Goal: Information Seeking & Learning: Compare options

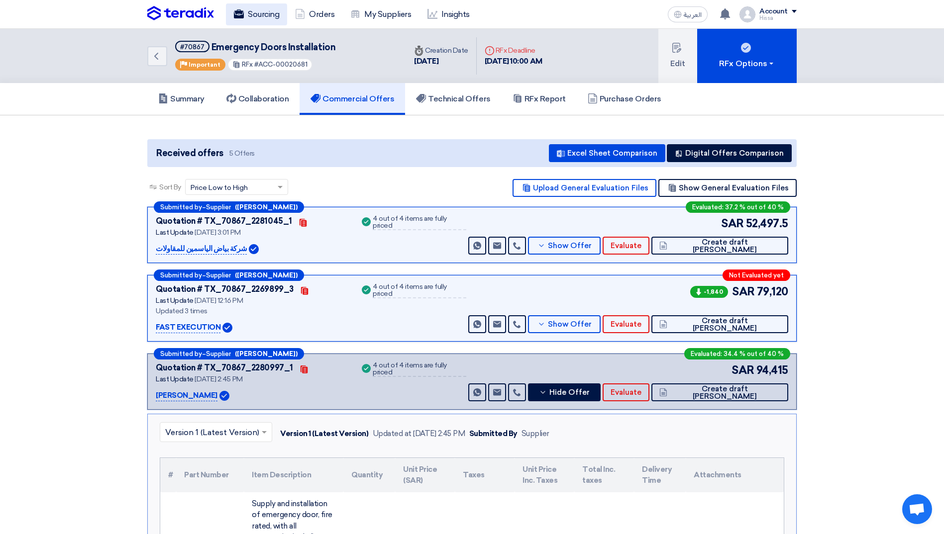
click at [266, 14] on link "Sourcing" at bounding box center [256, 14] width 61 height 22
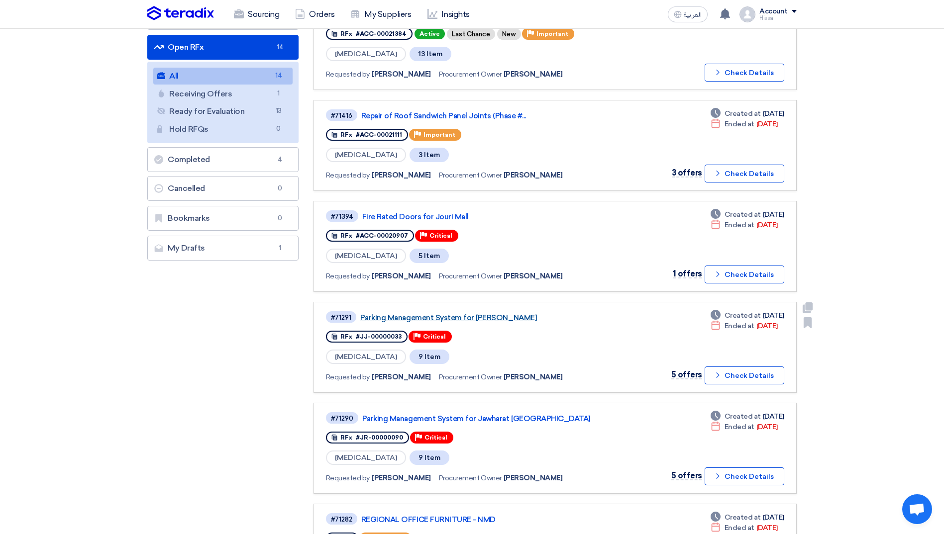
scroll to position [149, 0]
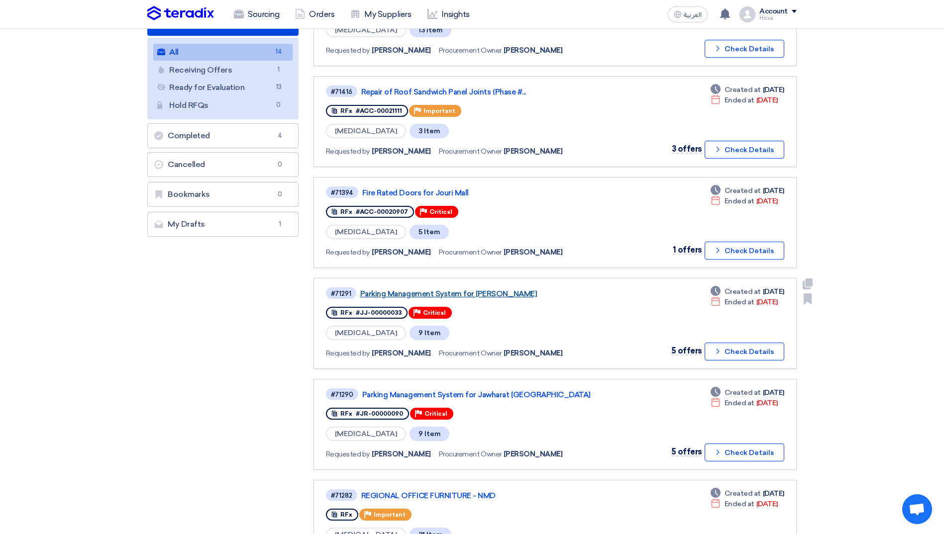
click at [484, 292] on link "Parking Management System for [PERSON_NAME]" at bounding box center [484, 294] width 249 height 9
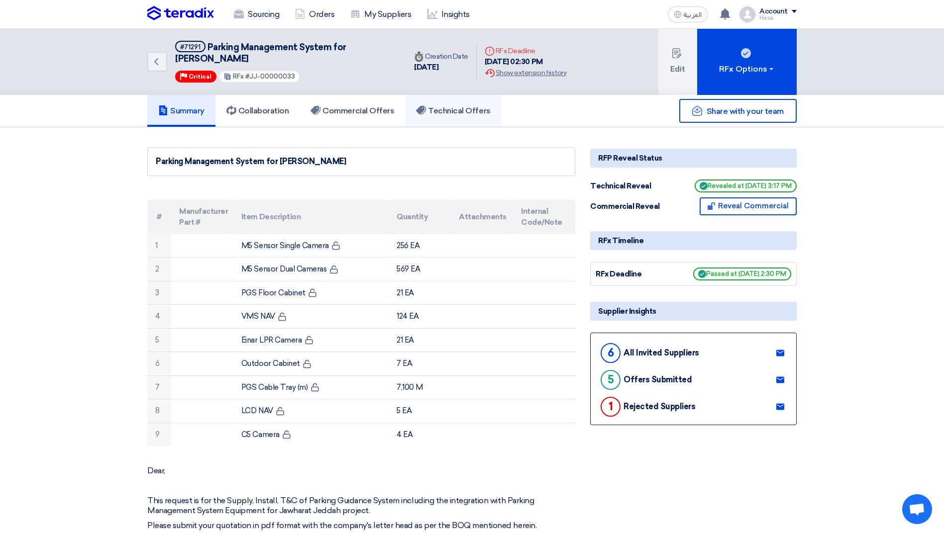
click at [436, 108] on h5 "Technical Offers" at bounding box center [453, 111] width 74 height 10
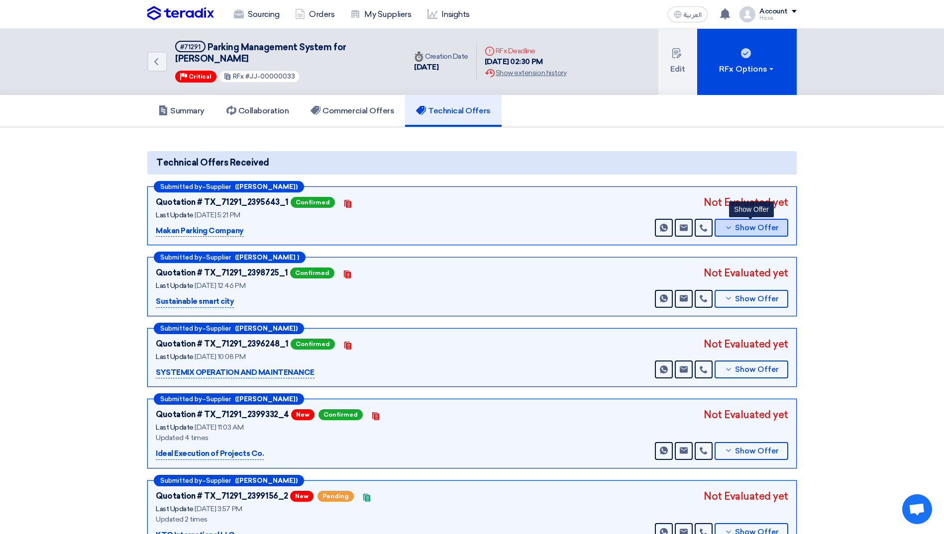
click at [734, 228] on button "Show Offer" at bounding box center [751, 228] width 74 height 18
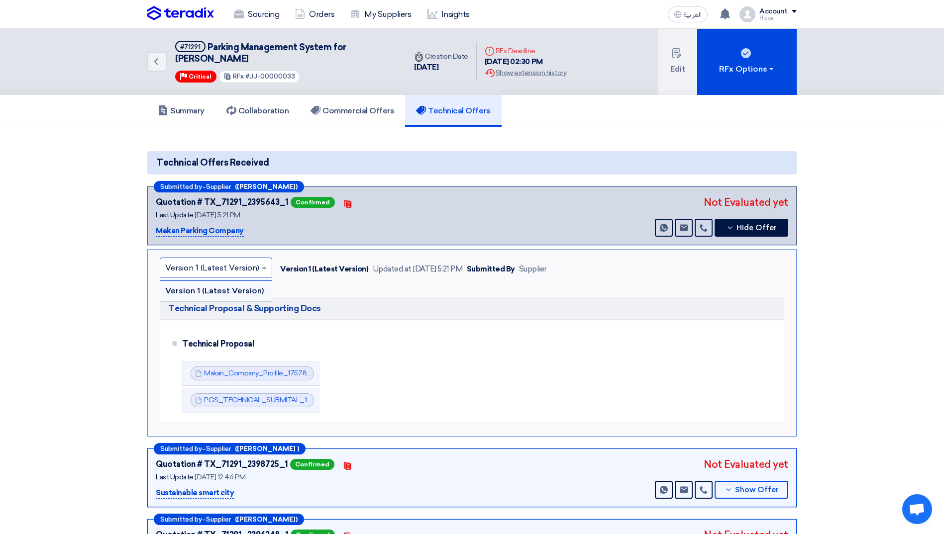
click at [256, 265] on input "text" at bounding box center [211, 269] width 92 height 16
click at [262, 268] on span at bounding box center [264, 268] width 5 height 2
click at [731, 231] on icon at bounding box center [730, 228] width 8 height 8
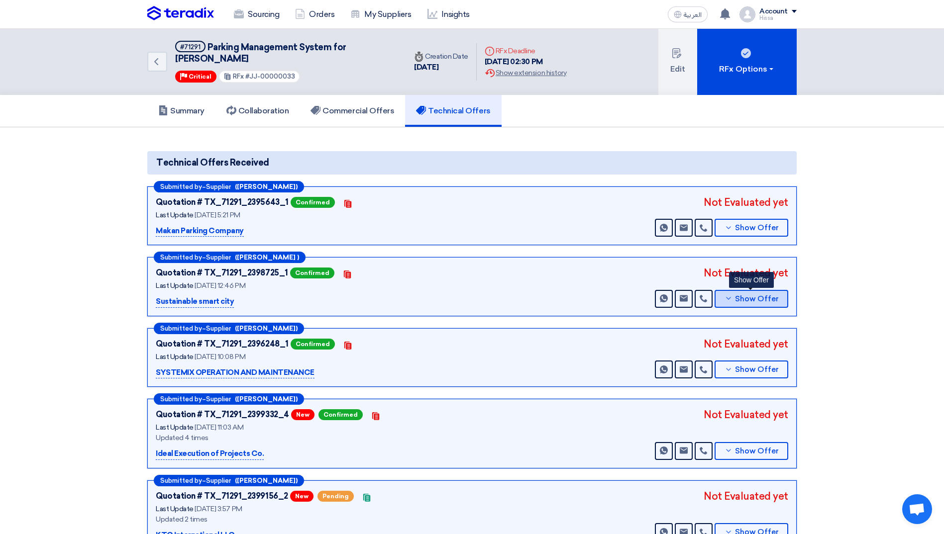
click at [722, 296] on button "Show Offer" at bounding box center [751, 299] width 74 height 18
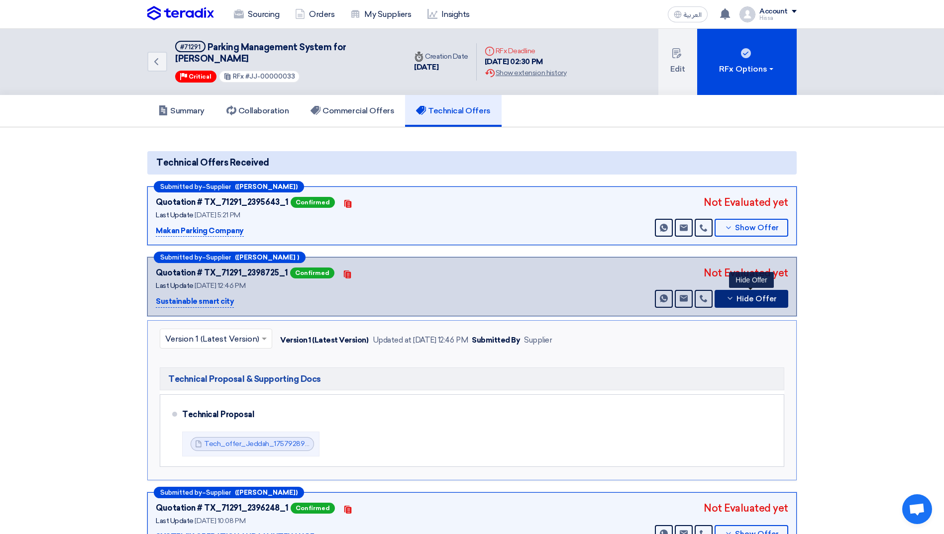
click at [722, 296] on button "Hide Offer" at bounding box center [751, 299] width 74 height 18
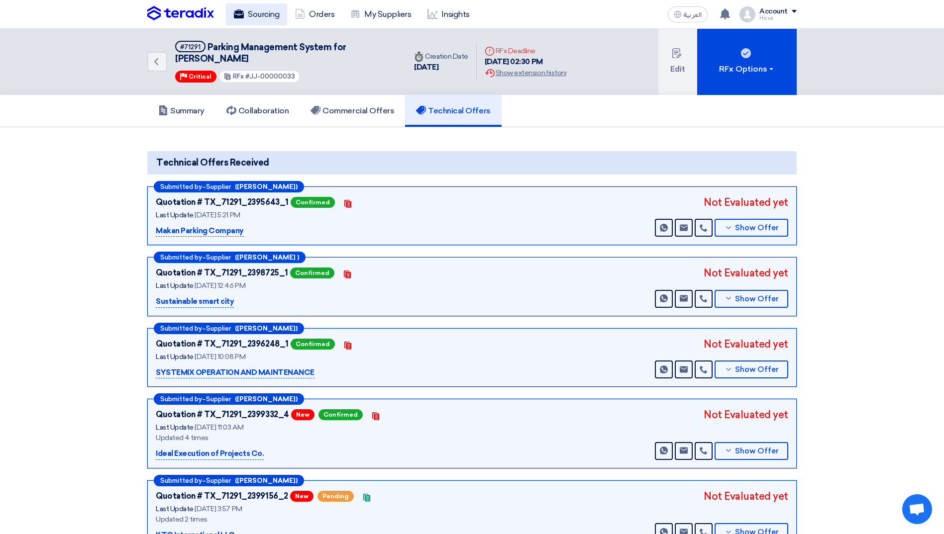
click at [259, 9] on link "Sourcing" at bounding box center [256, 14] width 61 height 22
